Goal: Information Seeking & Learning: Learn about a topic

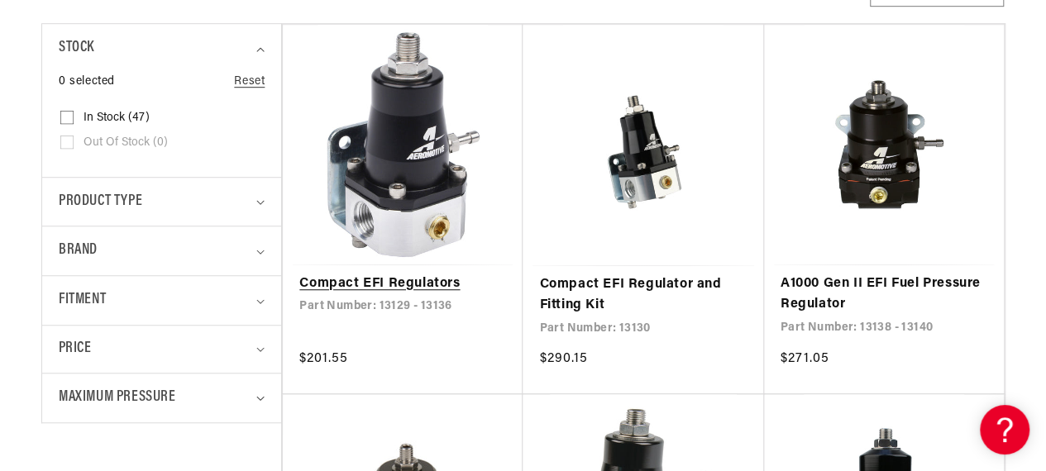
click at [415, 274] on link "Compact EFI Regulators" at bounding box center [402, 284] width 207 height 21
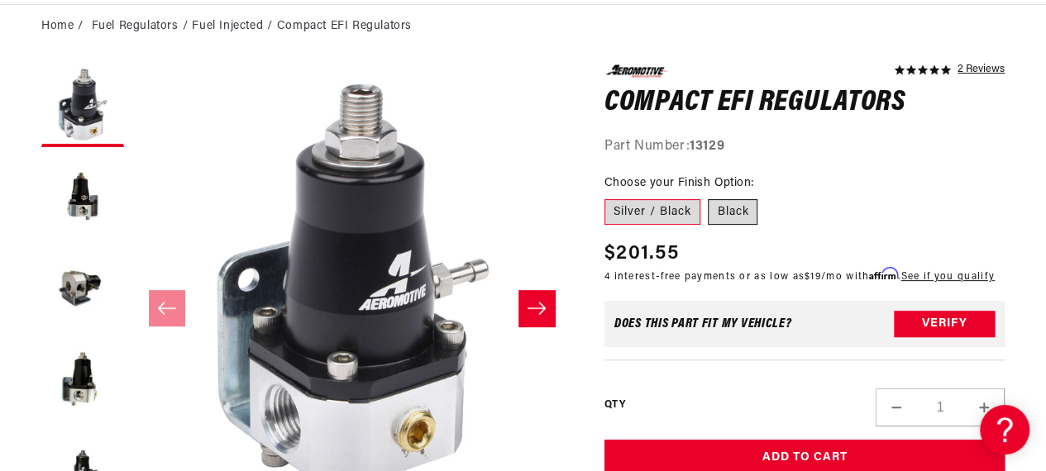
click at [743, 217] on label "Black" at bounding box center [733, 212] width 50 height 26
click at [709, 197] on input "Black" at bounding box center [708, 196] width 1 height 1
radio input "true"
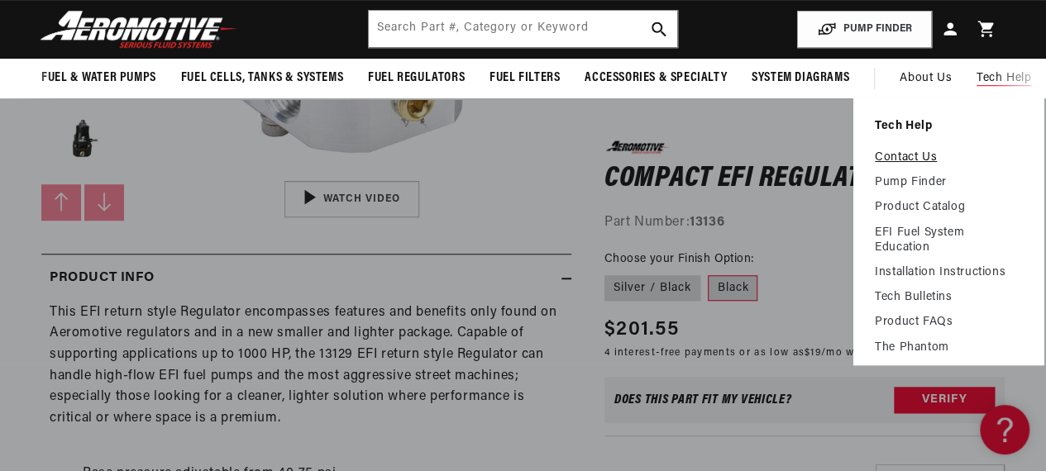
click at [922, 161] on link "Contact Us" at bounding box center [948, 157] width 147 height 15
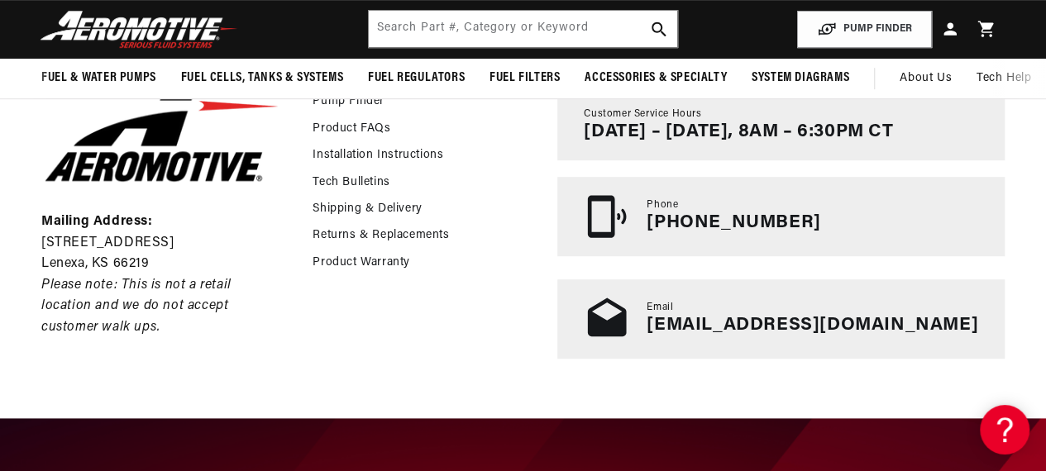
scroll to position [248, 0]
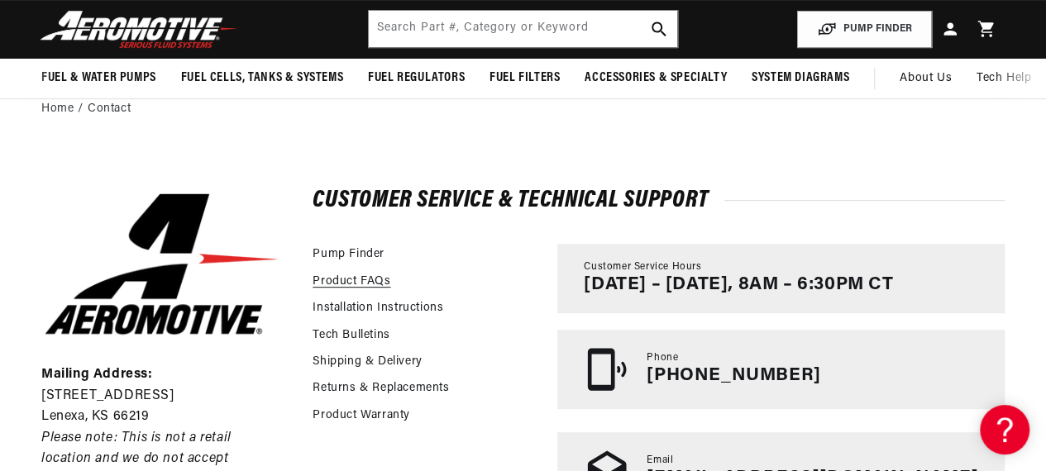
click at [365, 283] on link "Product FAQs" at bounding box center [351, 282] width 78 height 18
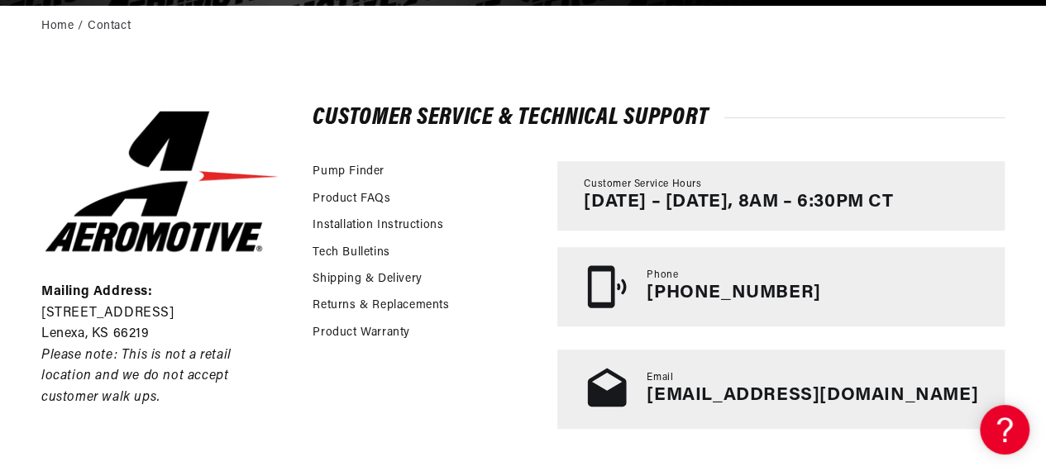
scroll to position [496, 0]
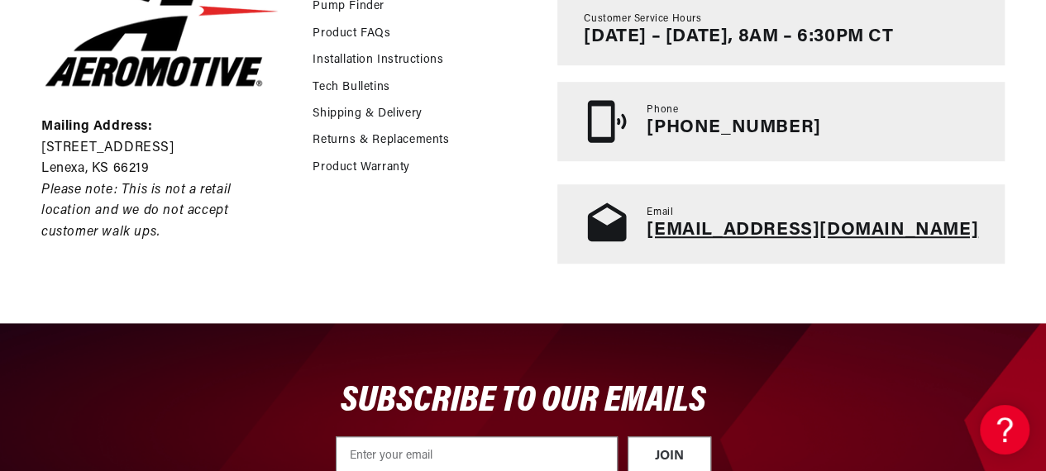
click at [835, 233] on link "tech@aeromotiveinc.com" at bounding box center [811, 230] width 331 height 19
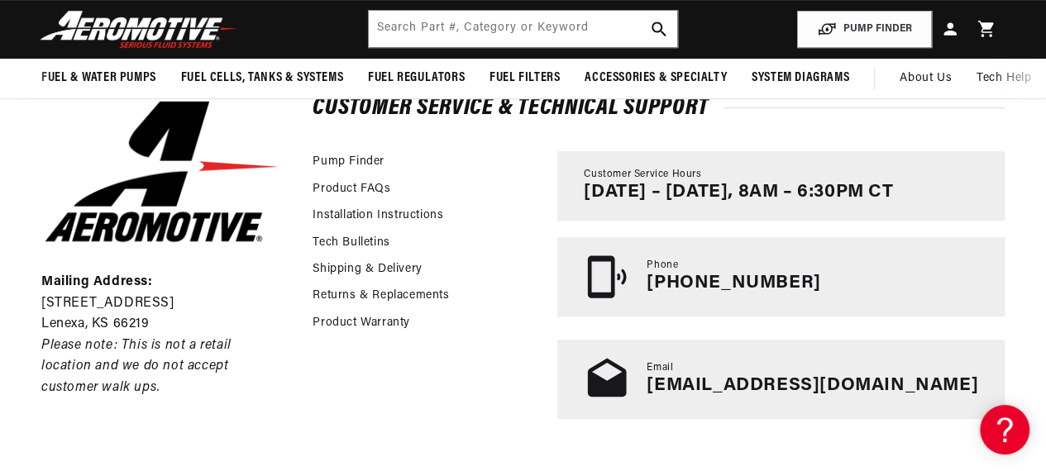
scroll to position [331, 0]
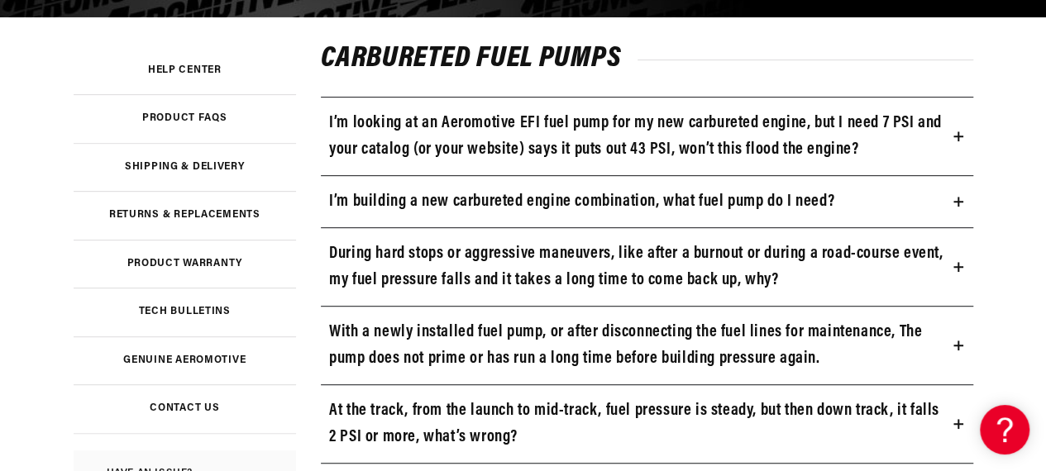
scroll to position [401, 0]
